Goal: Transaction & Acquisition: Subscribe to service/newsletter

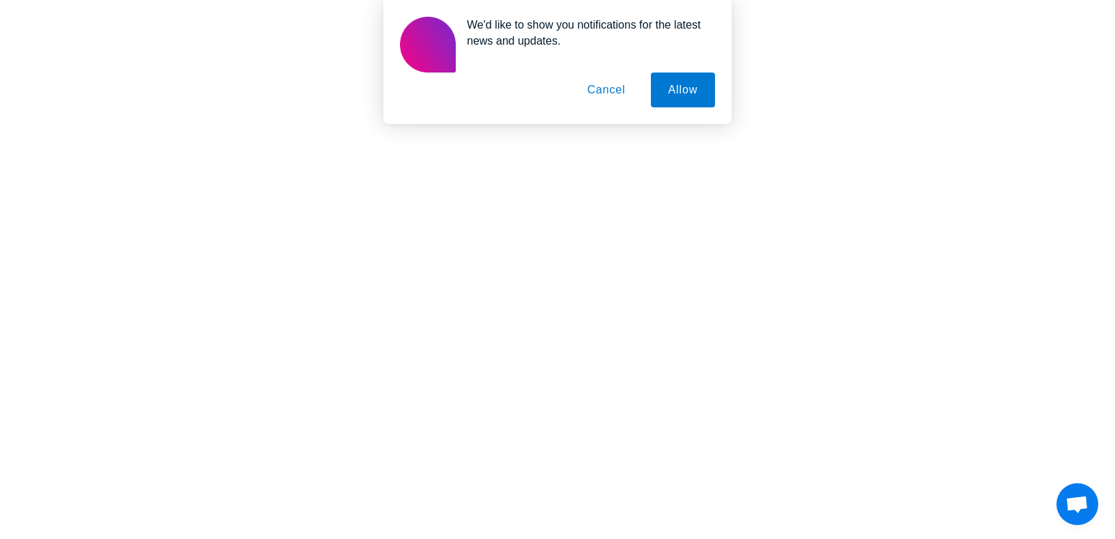
click at [615, 91] on button "Cancel" at bounding box center [606, 89] width 73 height 35
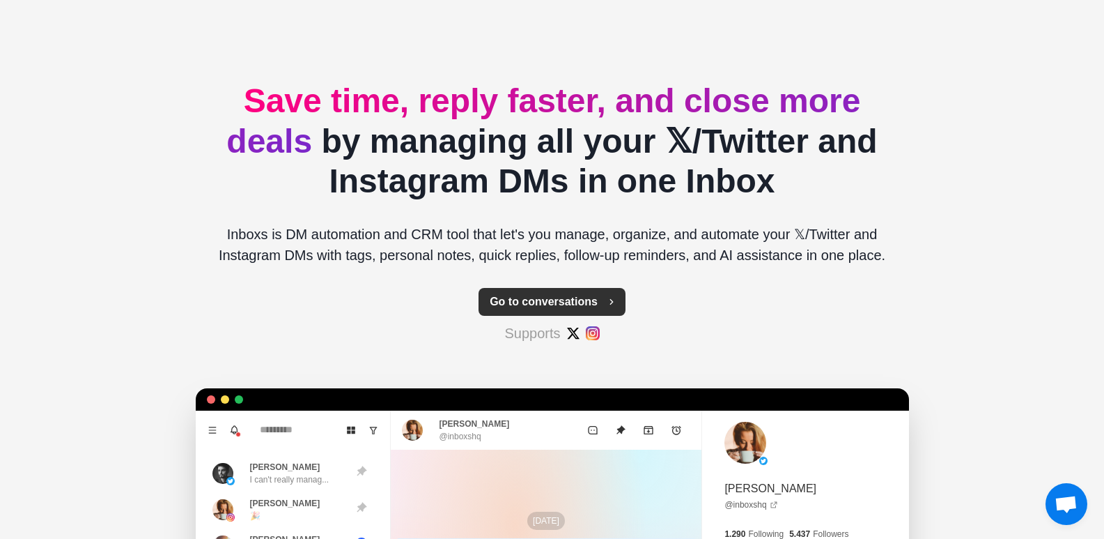
scroll to position [70, 0]
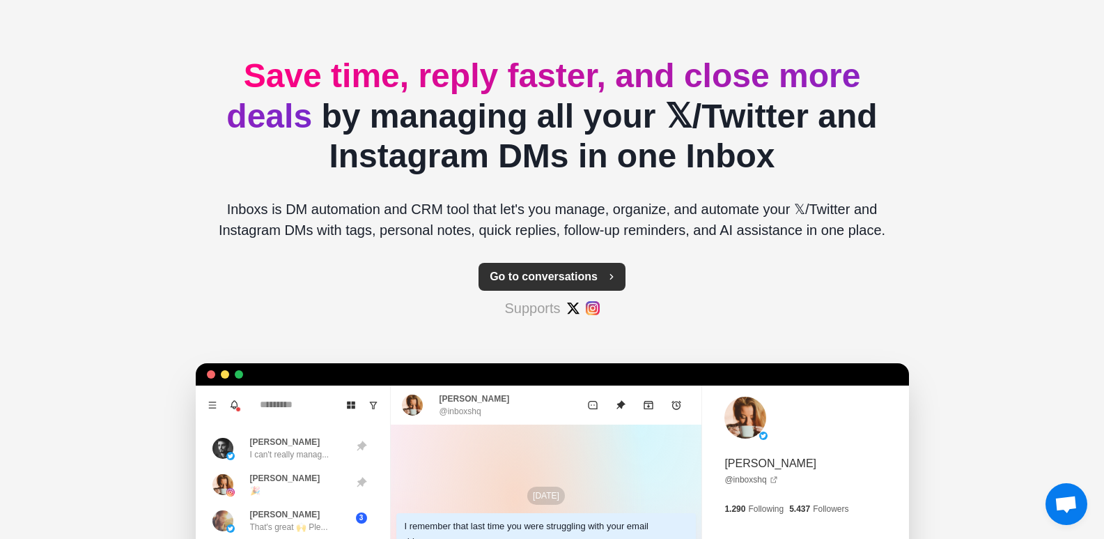
click at [551, 273] on button "Go to conversations" at bounding box center [552, 277] width 147 height 28
type textarea "*"
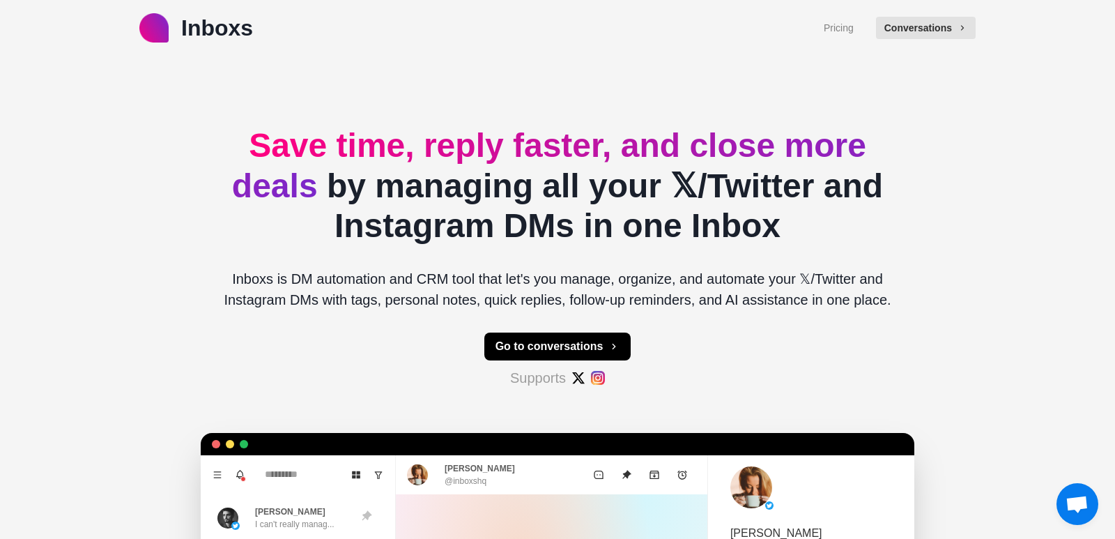
type textarea "*"
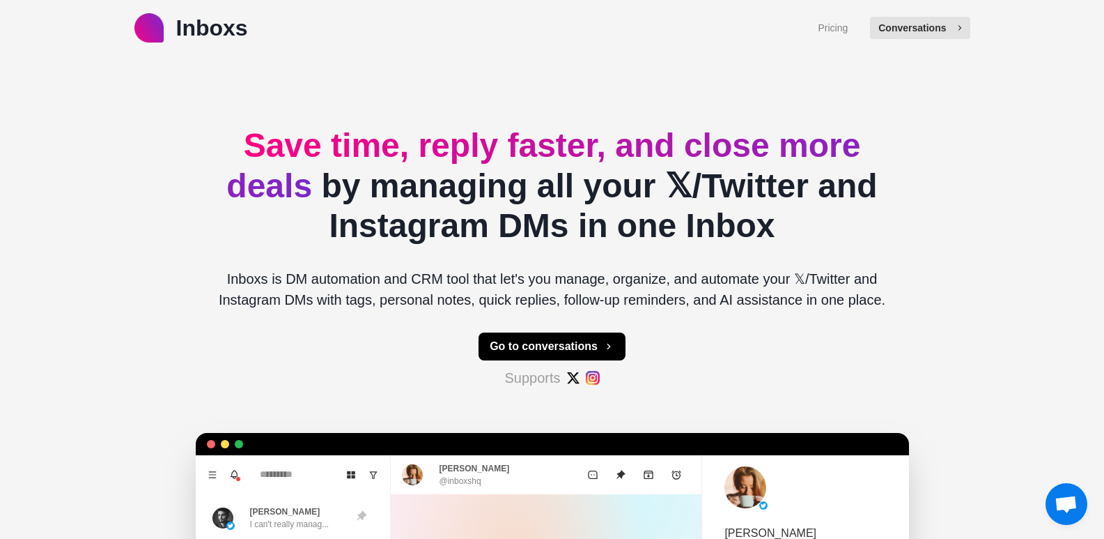
click at [959, 26] on icon "button" at bounding box center [960, 28] width 10 height 10
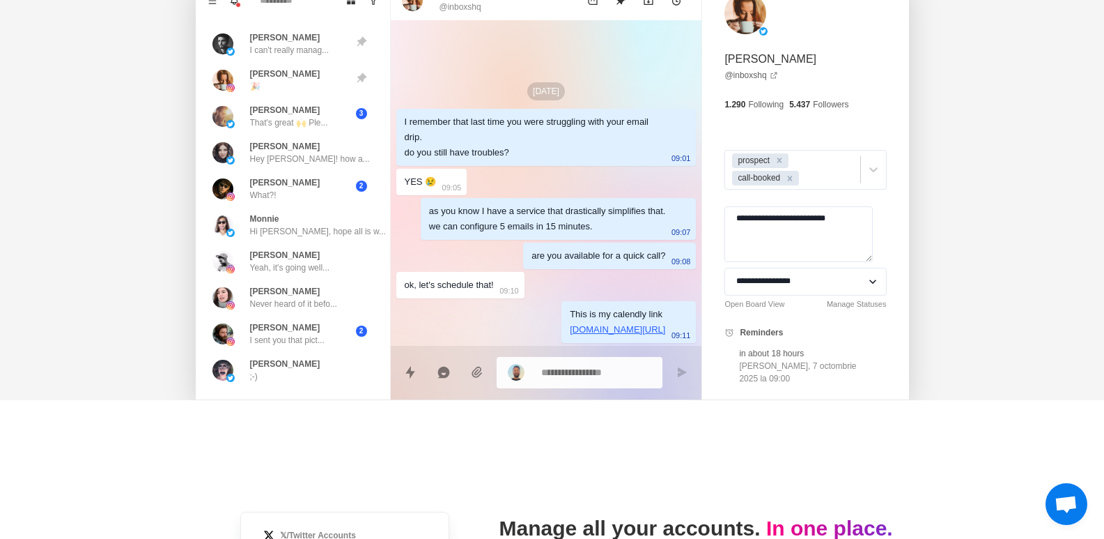
scroll to position [348, 0]
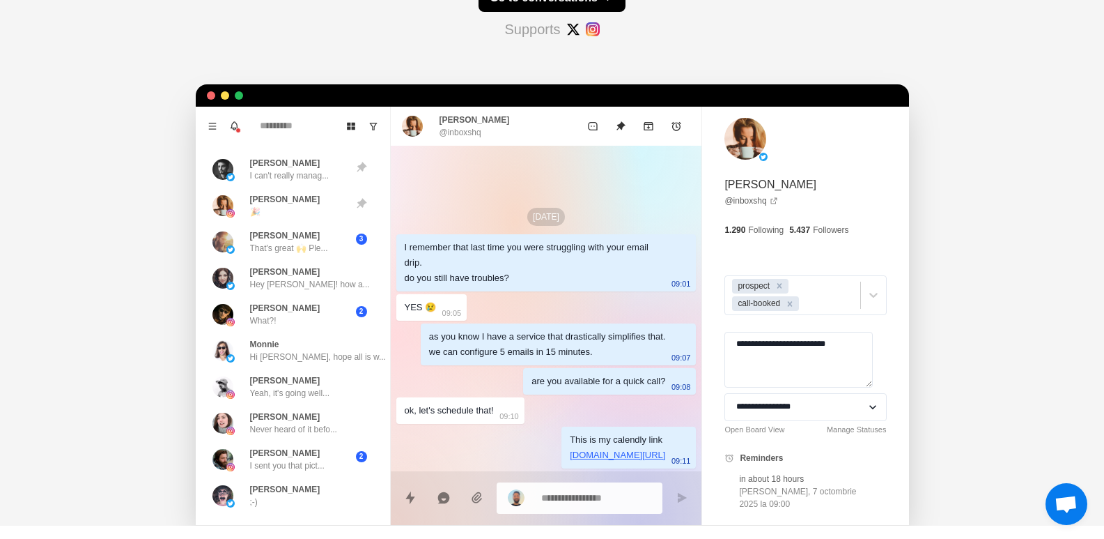
drag, startPoint x: 540, startPoint y: 28, endPoint x: 593, endPoint y: 39, distance: 54.1
click at [547, 29] on p "Supports" at bounding box center [532, 29] width 56 height 21
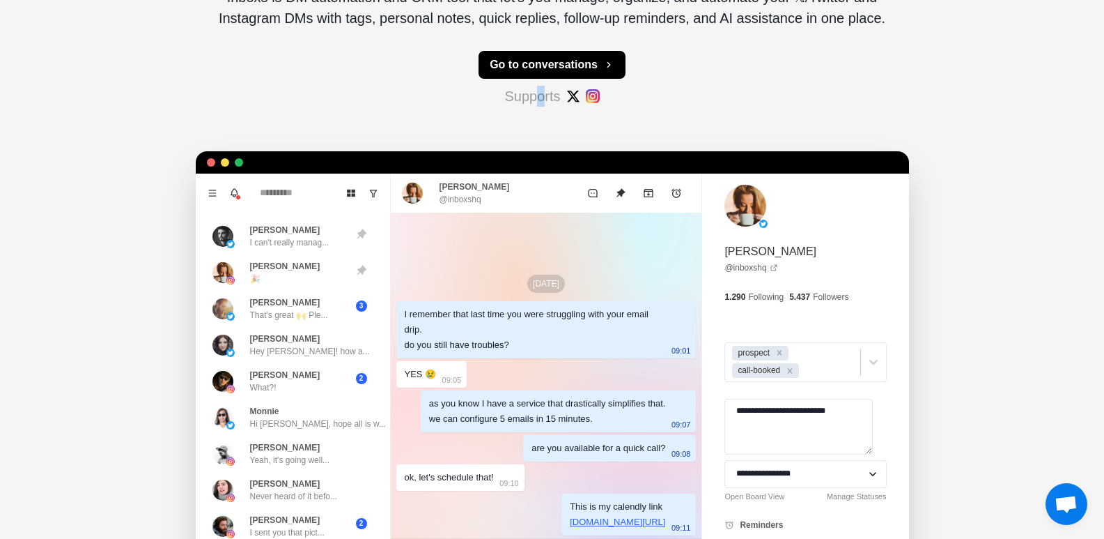
scroll to position [0, 0]
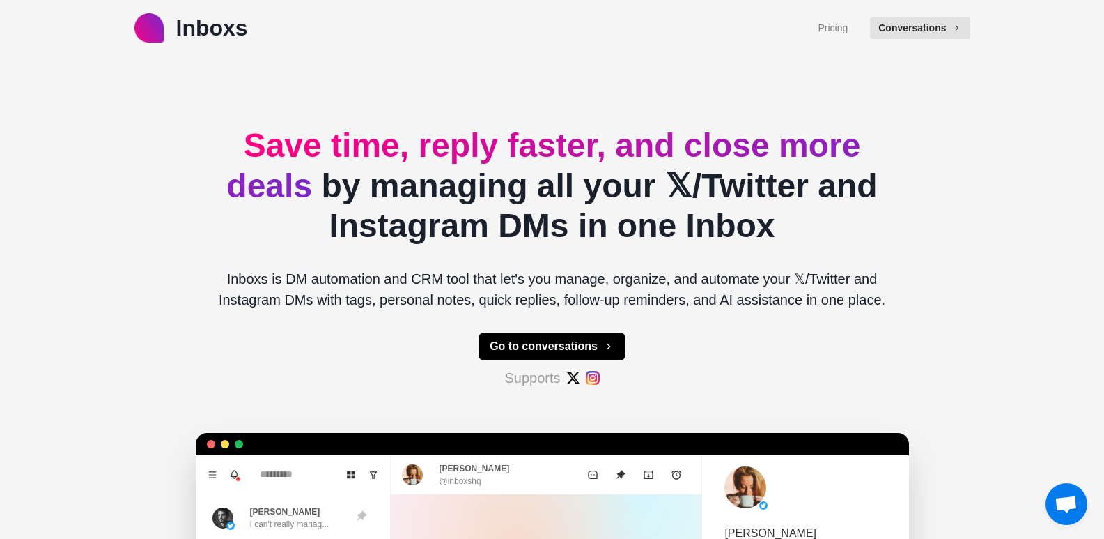
click at [764, 171] on h2 "Save time, reply faster, and close more deals by managing all your 𝕏/Twitter an…" at bounding box center [552, 185] width 691 height 121
click at [845, 33] on link "Pricing" at bounding box center [833, 28] width 30 height 15
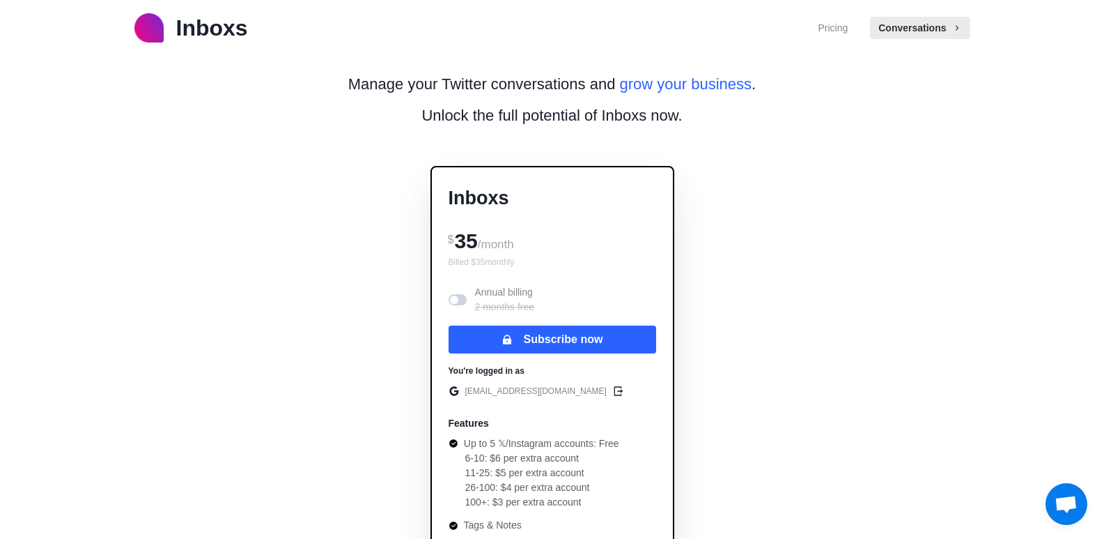
click at [452, 294] on div "Annual billing 2 months free" at bounding box center [553, 299] width 208 height 29
click at [454, 299] on span at bounding box center [454, 299] width 8 height 8
click at [454, 299] on span at bounding box center [458, 299] width 18 height 11
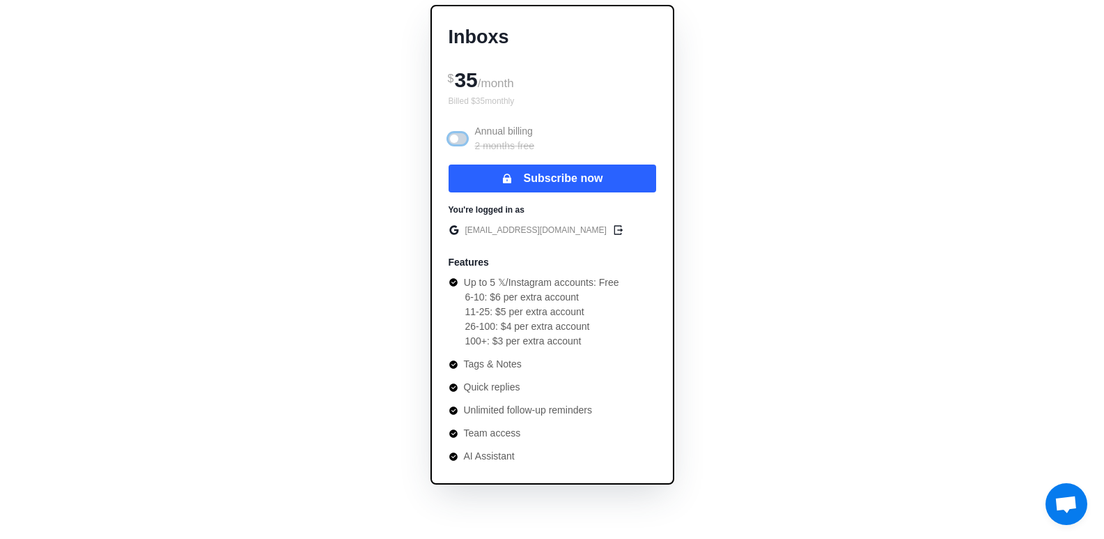
scroll to position [557, 0]
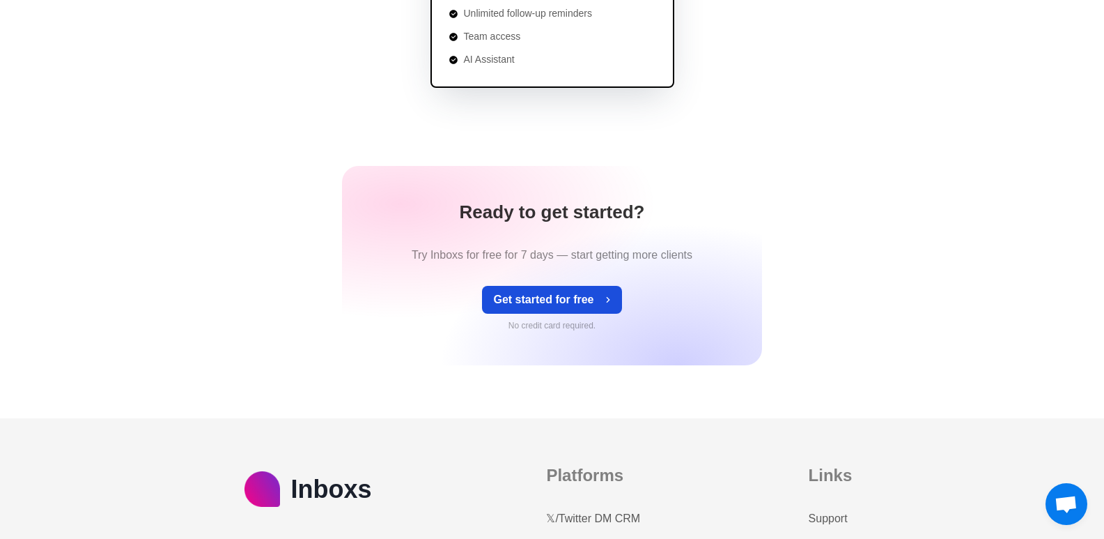
click at [556, 300] on button "Get started for free" at bounding box center [551, 300] width 139 height 28
